Goal: Task Accomplishment & Management: Complete application form

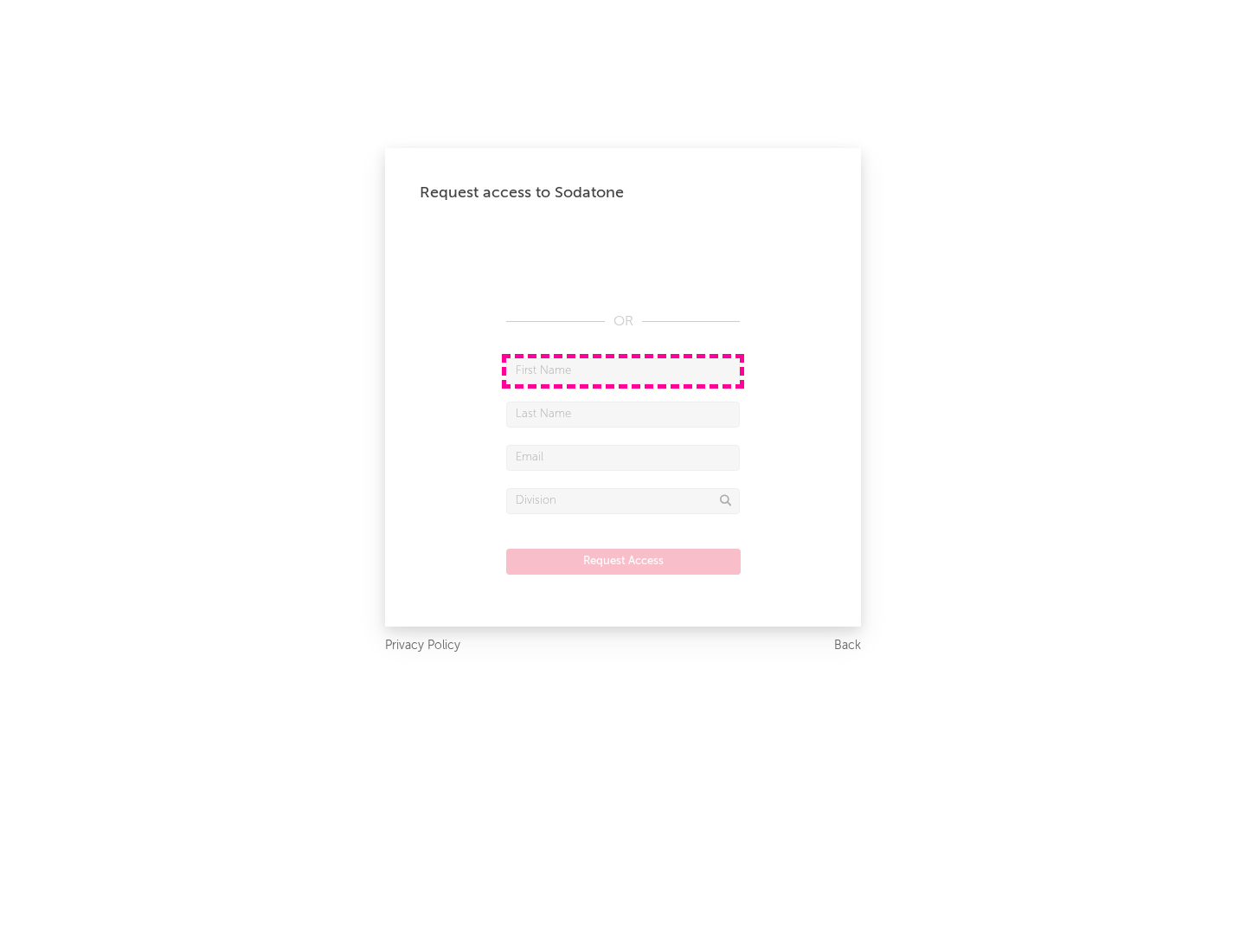
click at [623, 370] on input "text" at bounding box center [622, 371] width 234 height 26
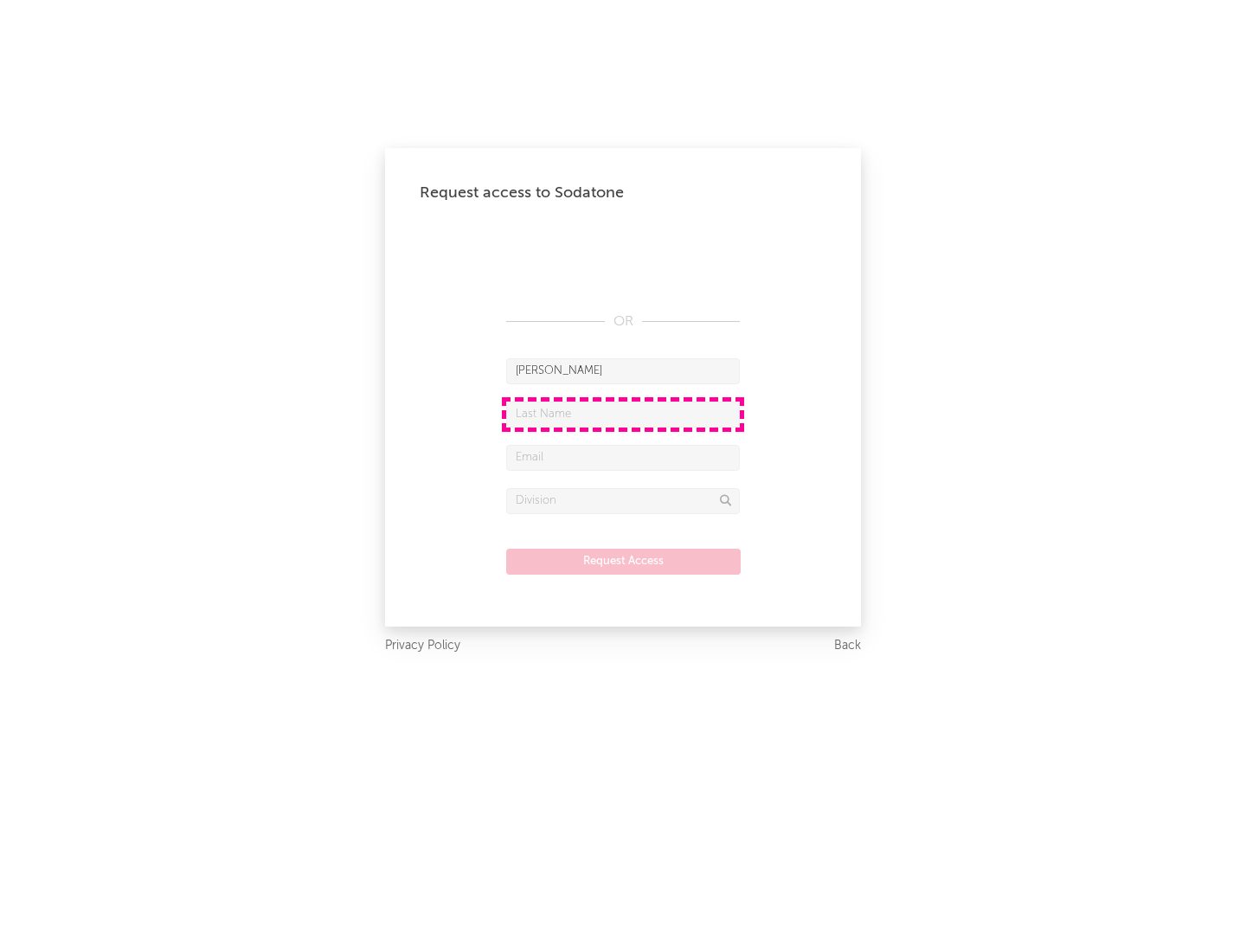
type input "[PERSON_NAME]"
click at [623, 413] on input "text" at bounding box center [622, 414] width 234 height 26
type input "[PERSON_NAME]"
click at [623, 457] on input "text" at bounding box center [622, 457] width 234 height 26
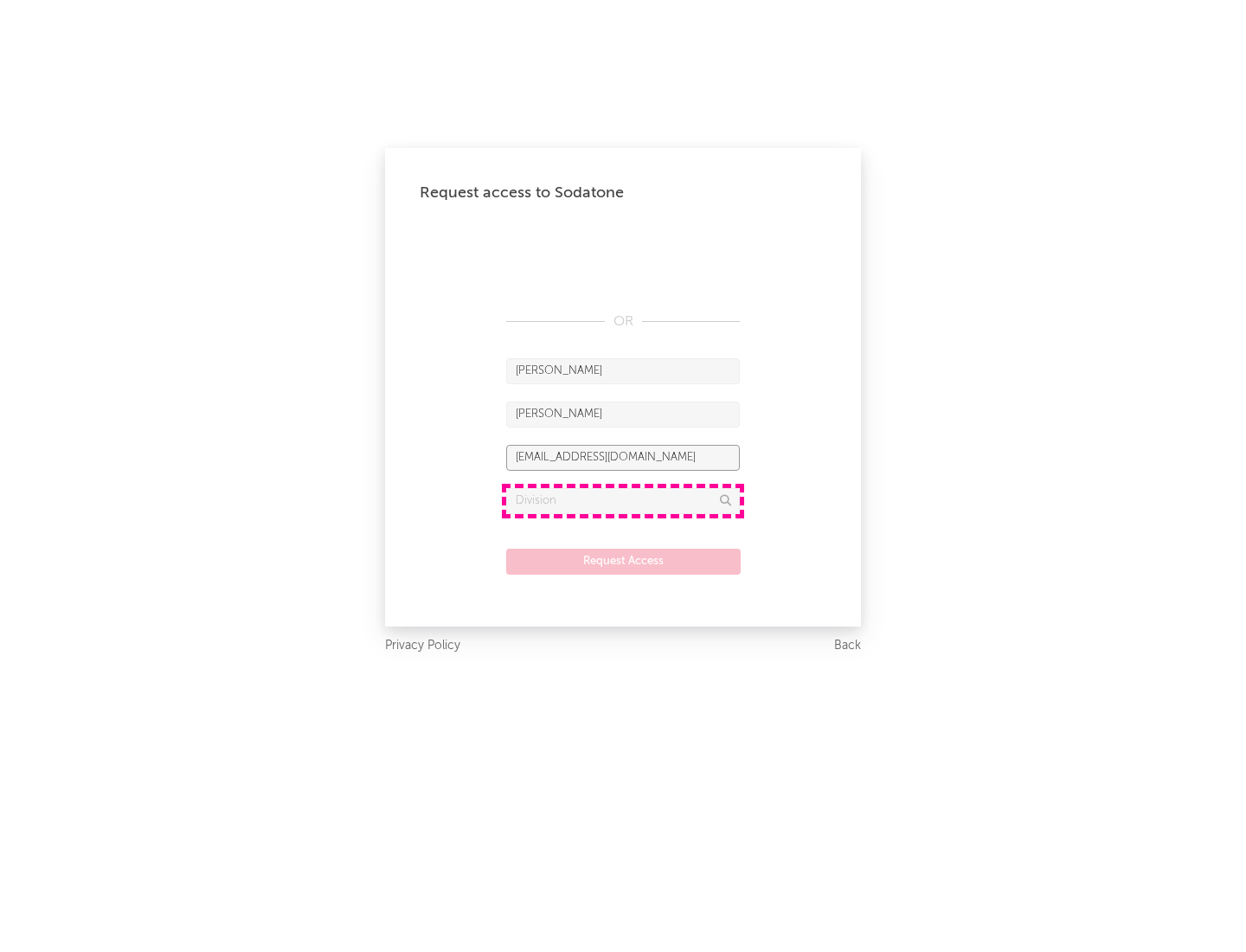
type input "[EMAIL_ADDRESS][DOMAIN_NAME]"
click at [623, 500] on input "text" at bounding box center [622, 501] width 234 height 26
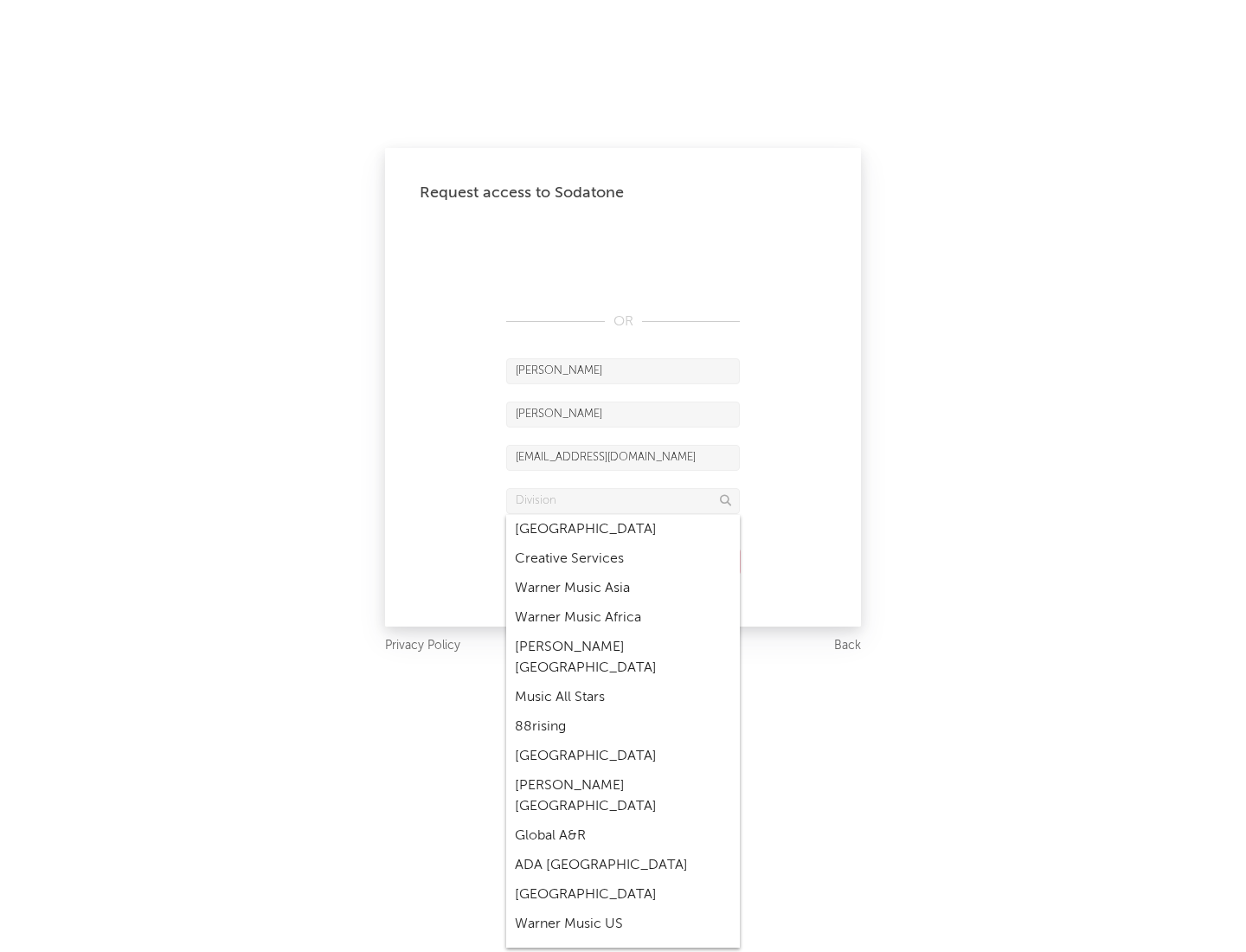
click at [623, 683] on div "Music All Stars" at bounding box center [622, 697] width 234 height 29
type input "Music All Stars"
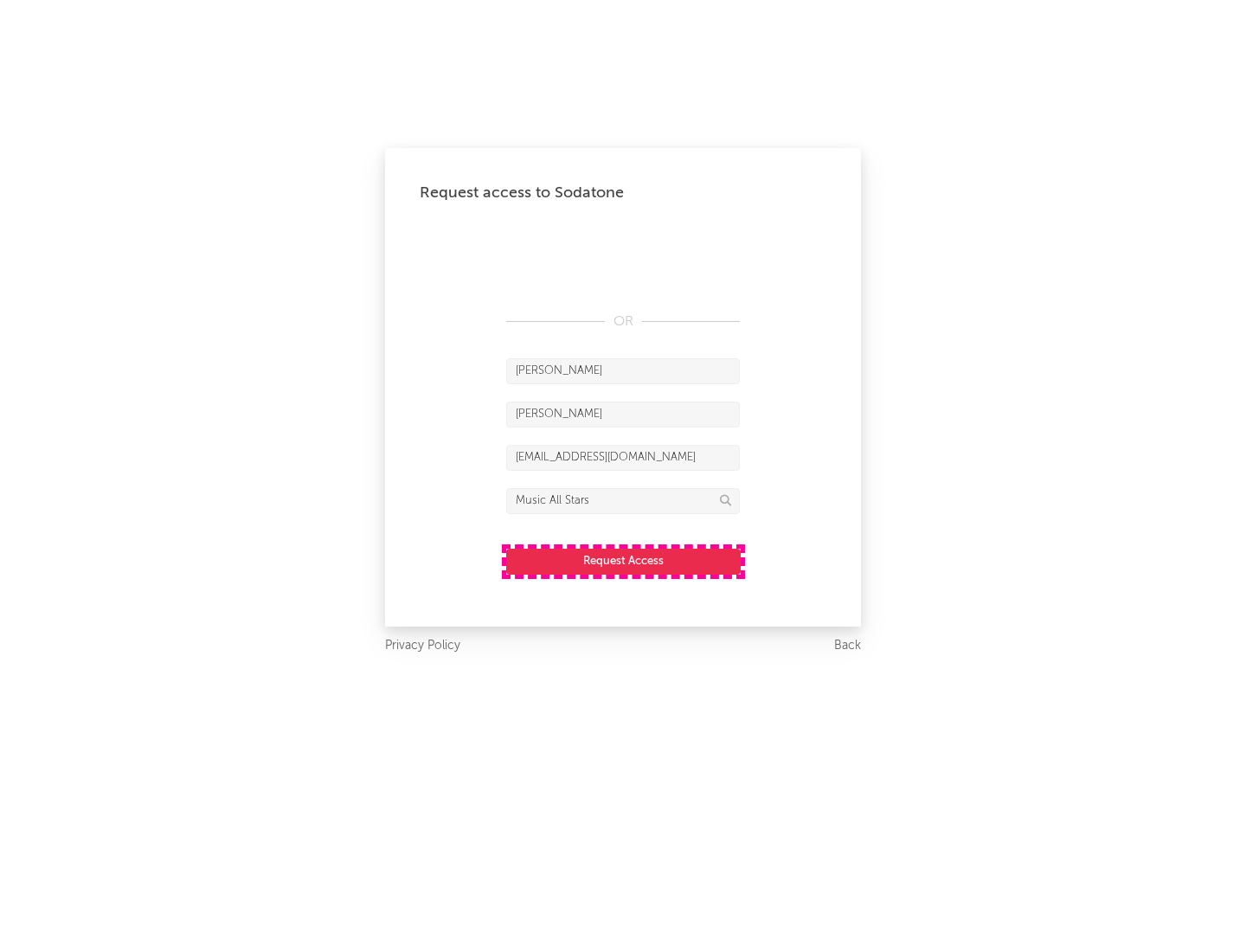
click at [623, 561] on button "Request Access" at bounding box center [623, 562] width 235 height 26
